Goal: Browse casually

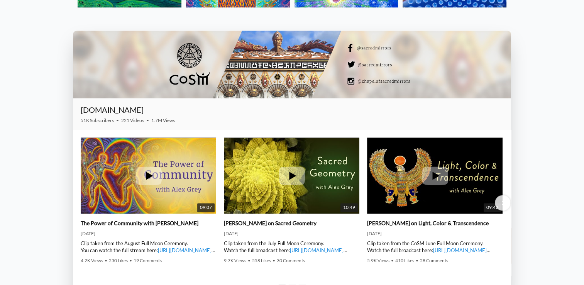
scroll to position [1099, 0]
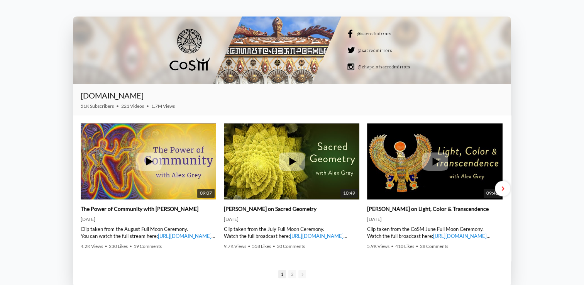
click at [502, 186] on div "Next slide" at bounding box center [502, 188] width 15 height 15
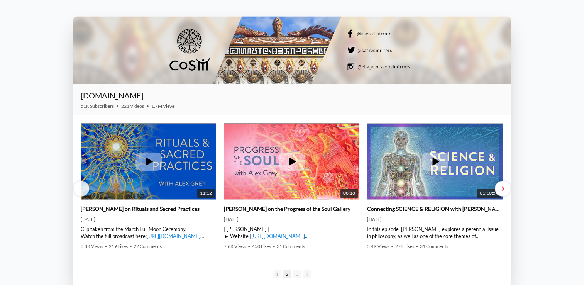
click at [502, 186] on div "Next slide" at bounding box center [502, 188] width 15 height 15
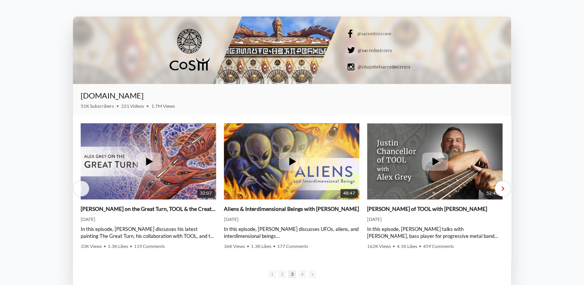
click at [502, 188] on span "Next slide" at bounding box center [502, 189] width 3 height 6
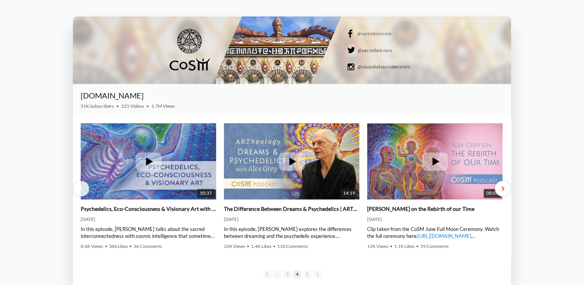
click at [502, 188] on span "Next slide" at bounding box center [502, 189] width 3 height 6
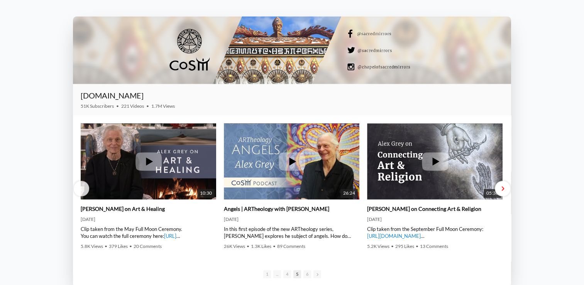
click at [502, 188] on span "Next slide" at bounding box center [502, 189] width 3 height 6
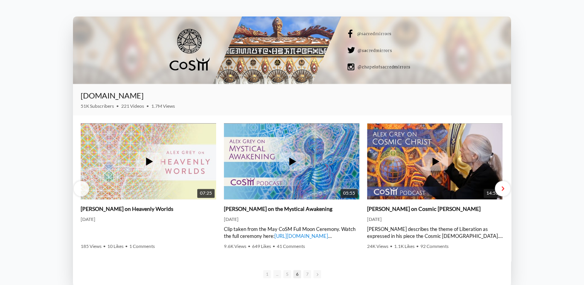
click at [503, 188] on span "Next slide" at bounding box center [502, 189] width 3 height 6
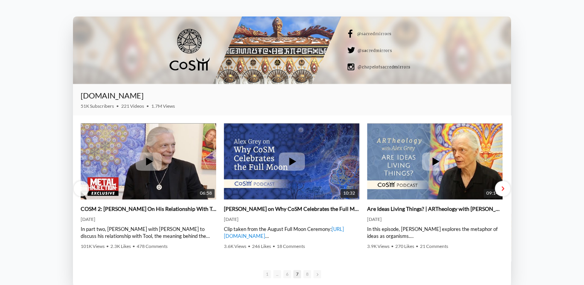
click at [502, 188] on span "Next slide" at bounding box center [502, 189] width 3 height 6
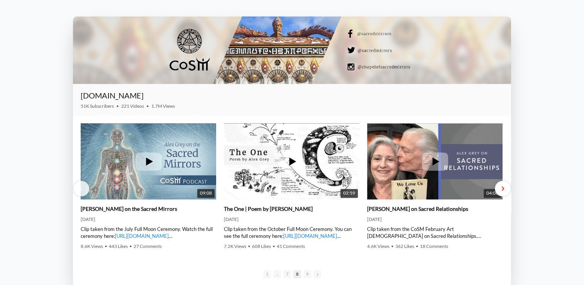
click at [504, 189] on div "Next slide" at bounding box center [502, 188] width 15 height 15
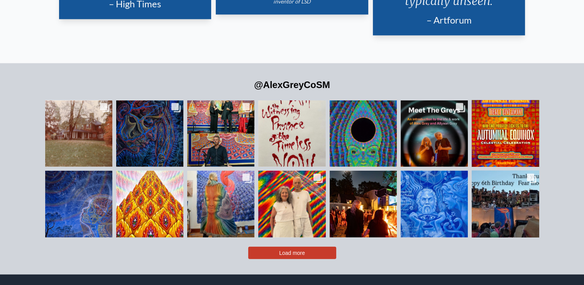
scroll to position [1692, 0]
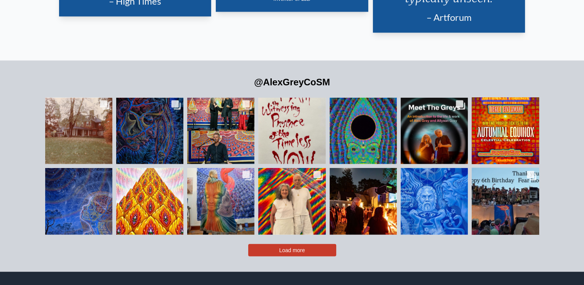
click at [306, 244] on button "Load more" at bounding box center [292, 250] width 88 height 12
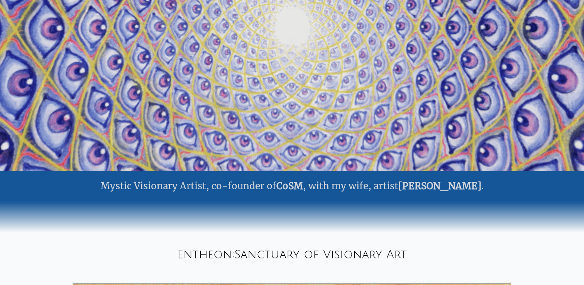
scroll to position [0, 0]
